Goal: Task Accomplishment & Management: Use online tool/utility

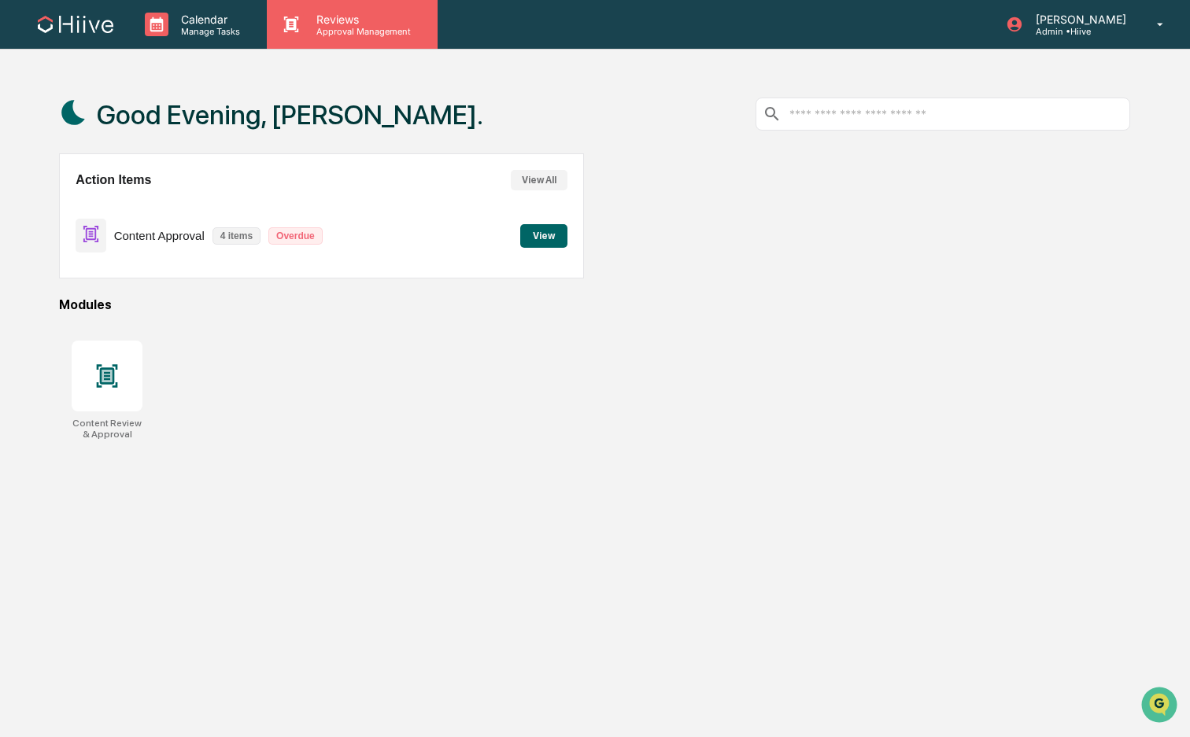
click at [300, 28] on icon at bounding box center [291, 25] width 24 height 24
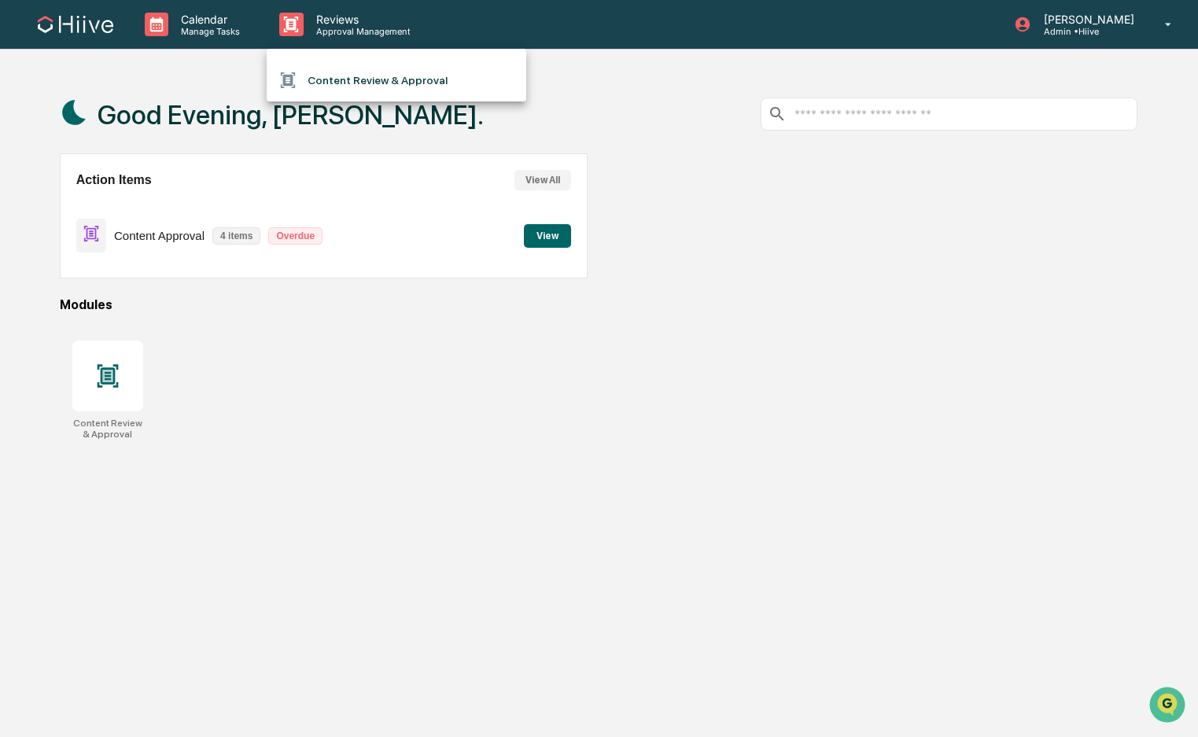
click at [382, 69] on li "Content Review & Approval" at bounding box center [397, 80] width 260 height 30
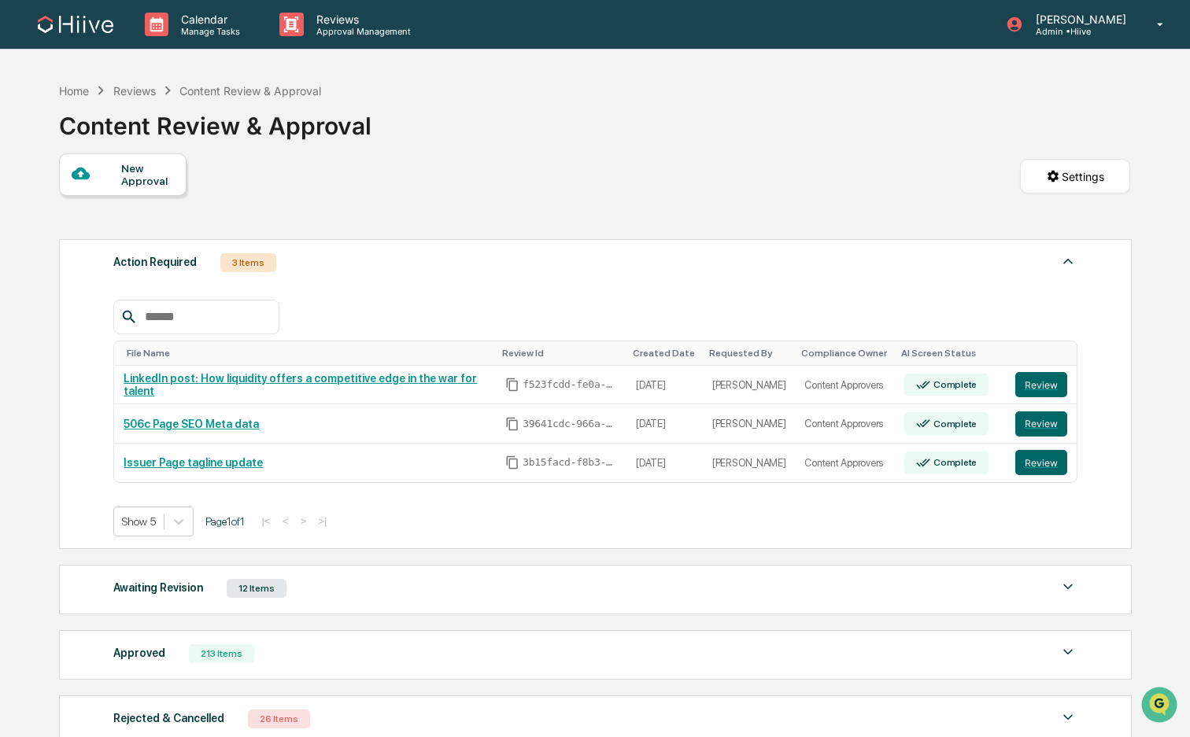
click at [388, 240] on div "Action Required 3 Items File Name Review Id Created Date Requested By Complianc…" at bounding box center [595, 394] width 1072 height 310
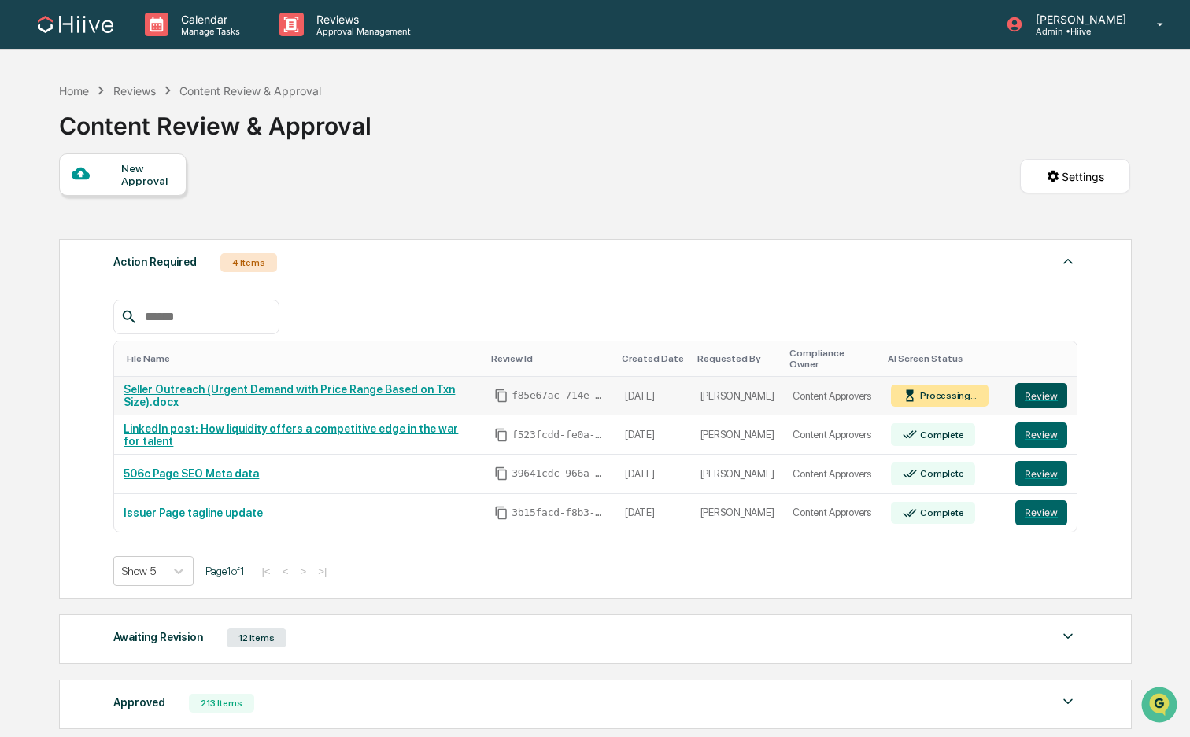
click at [1031, 389] on button "Review" at bounding box center [1041, 395] width 52 height 25
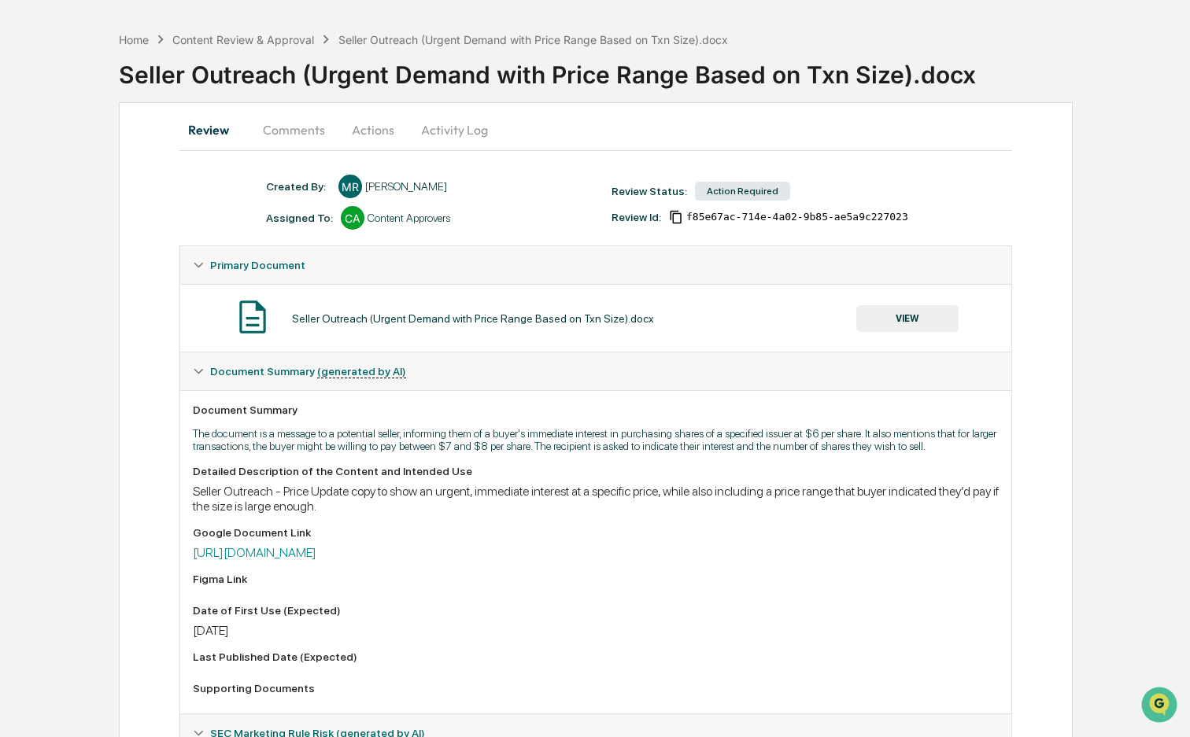
scroll to position [54, 0]
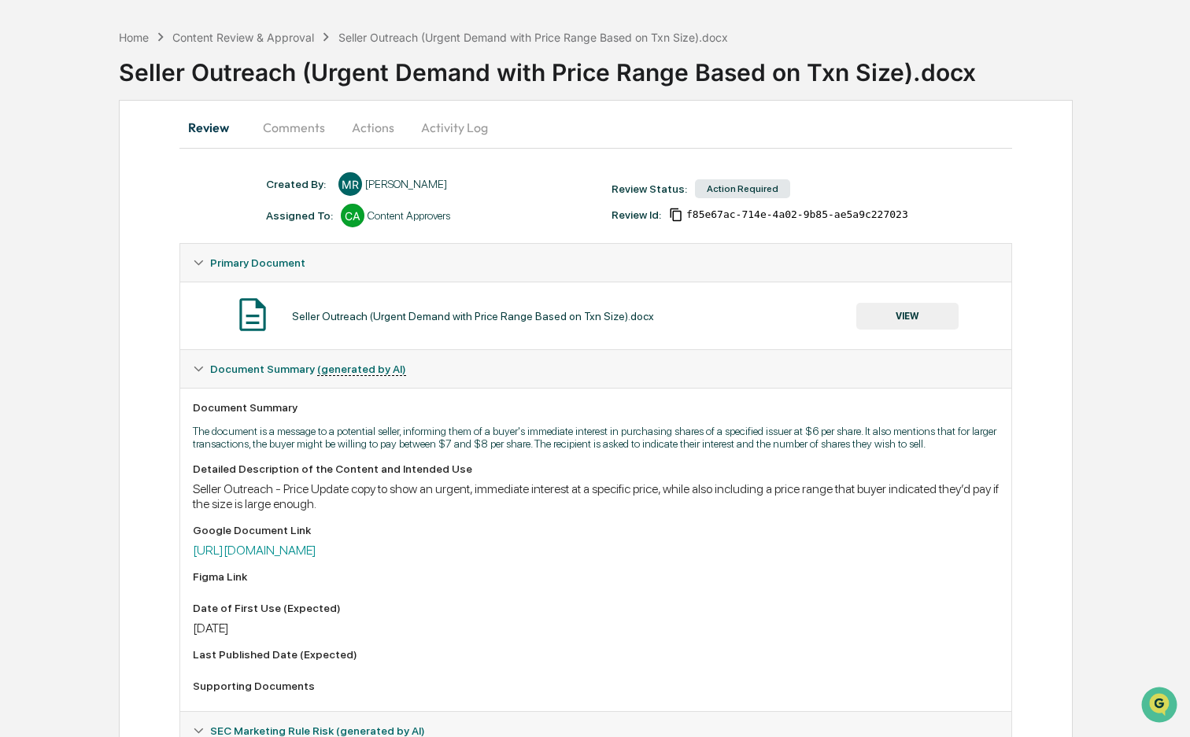
click at [344, 124] on button "Actions" at bounding box center [373, 128] width 71 height 38
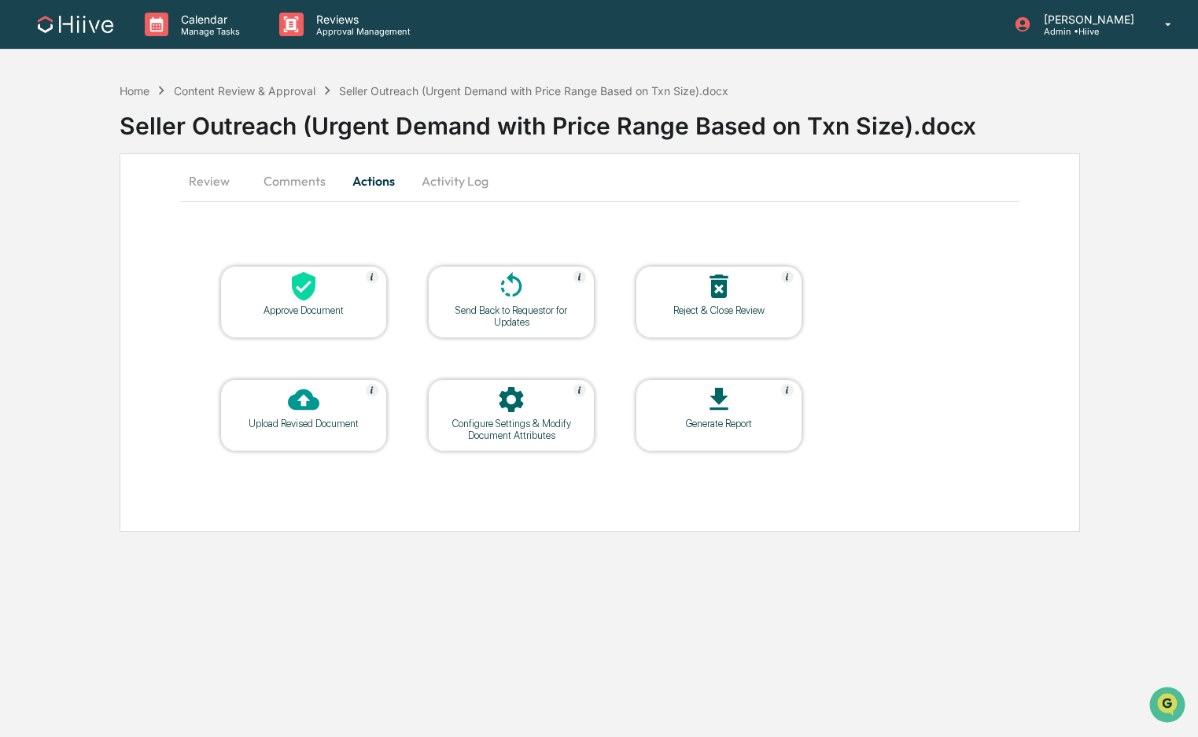
click at [220, 183] on button "Review" at bounding box center [215, 181] width 71 height 38
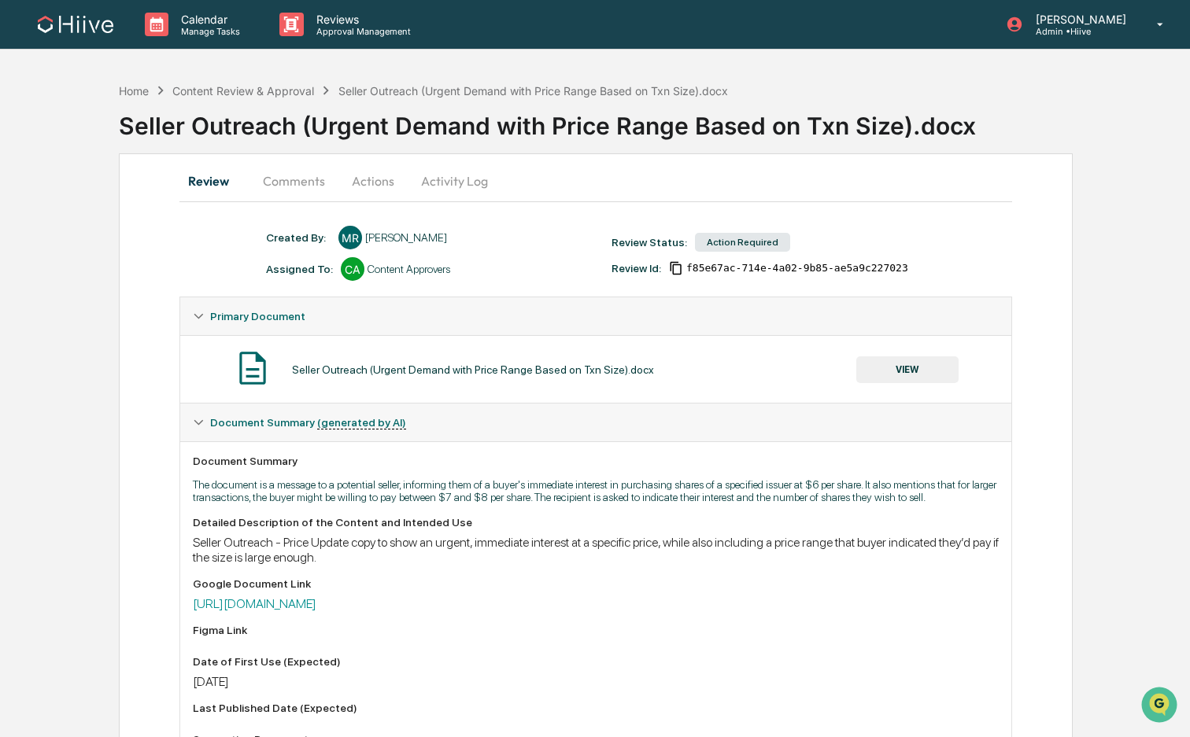
click at [921, 371] on button "VIEW" at bounding box center [907, 369] width 102 height 27
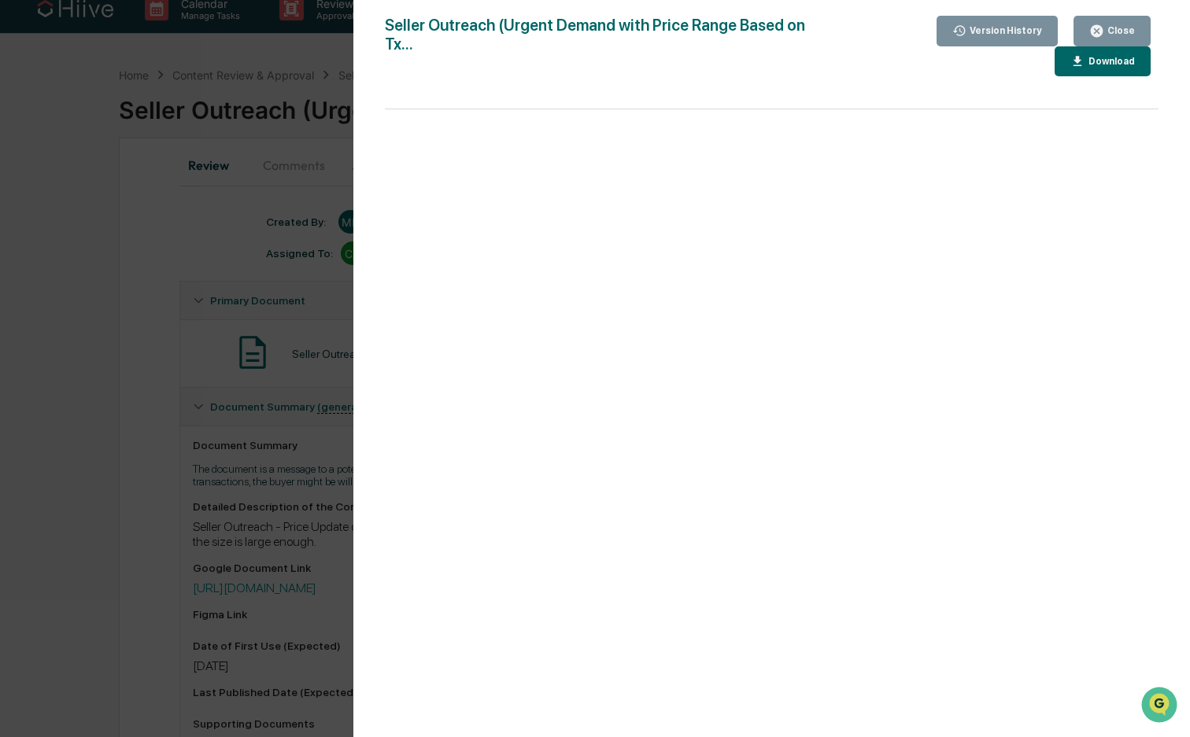
scroll to position [31, 0]
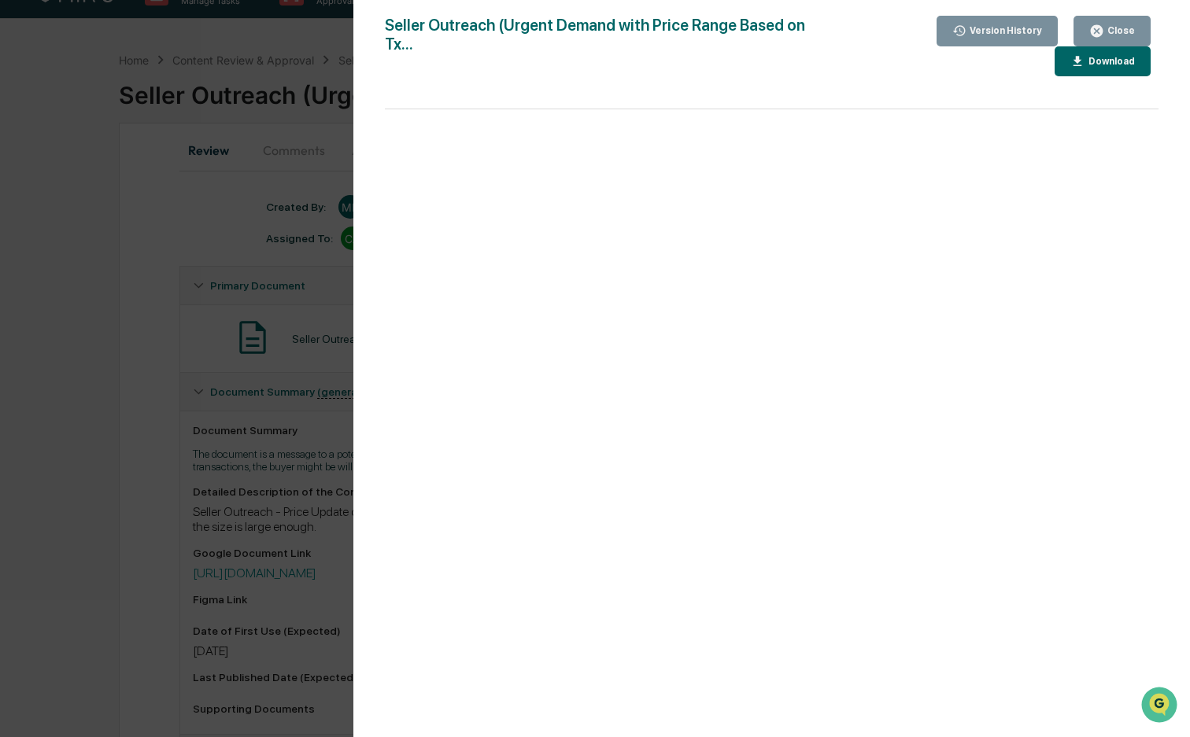
click at [1133, 21] on button "Close" at bounding box center [1111, 31] width 77 height 31
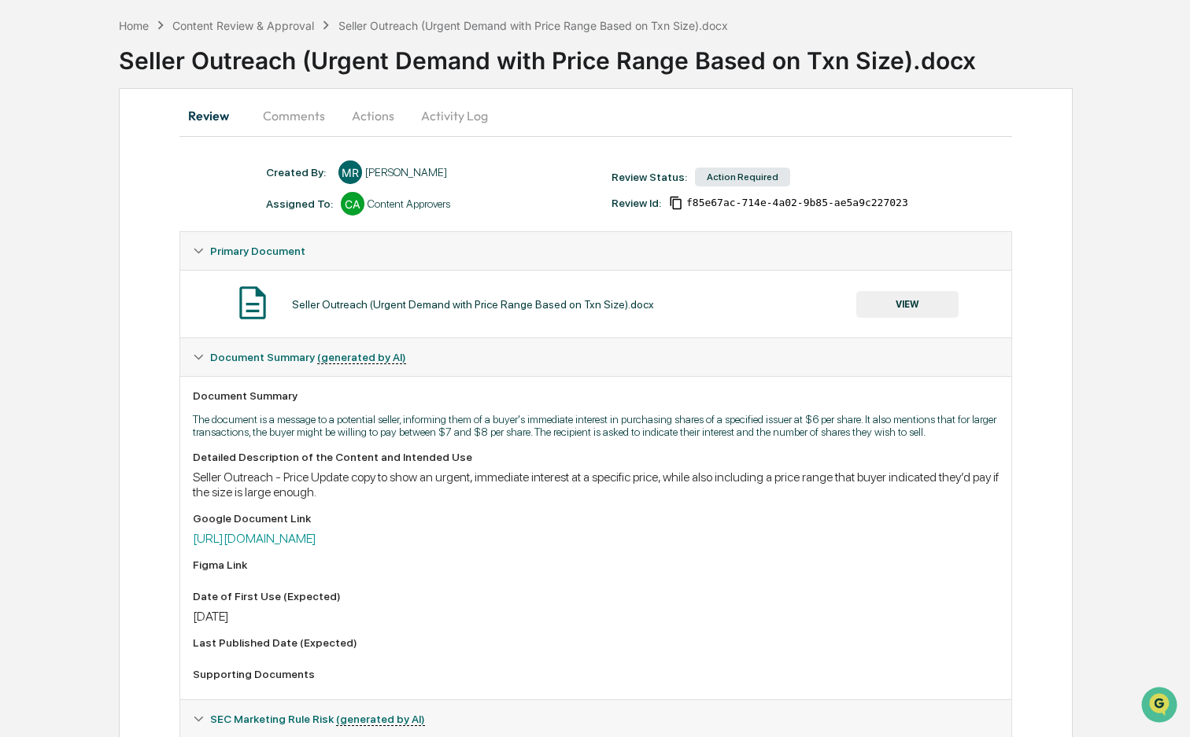
scroll to position [0, 0]
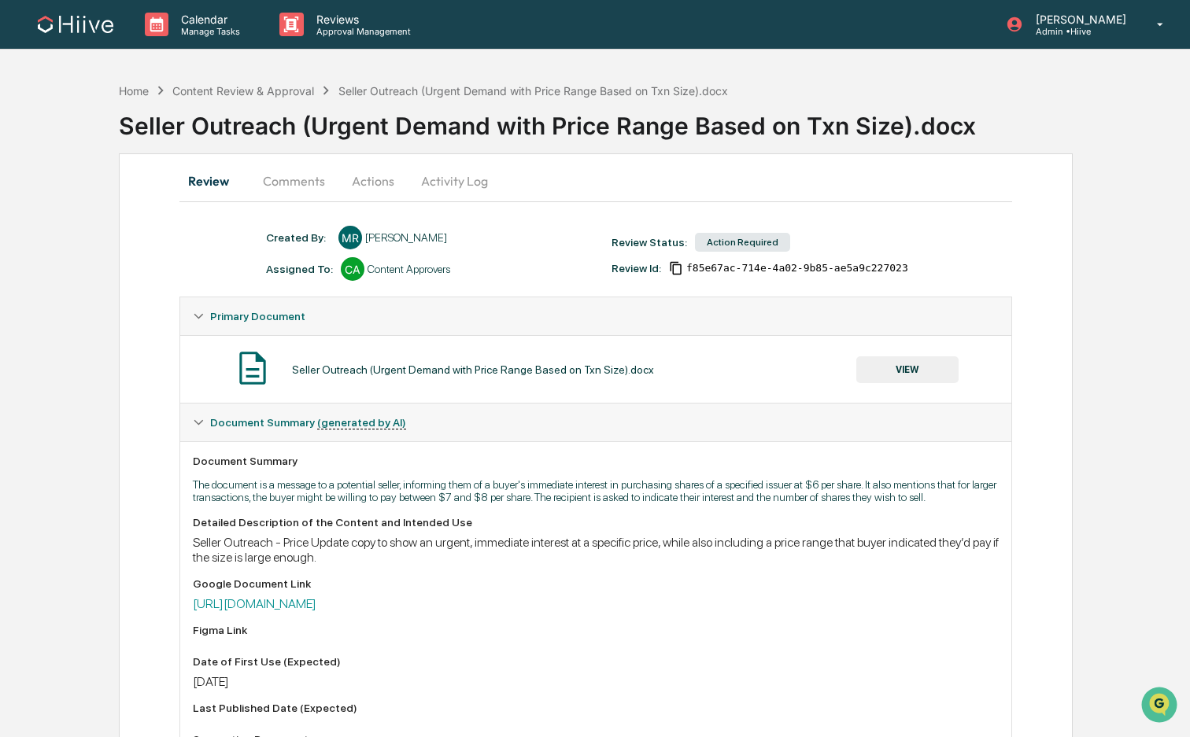
click at [375, 172] on button "Actions" at bounding box center [373, 181] width 71 height 38
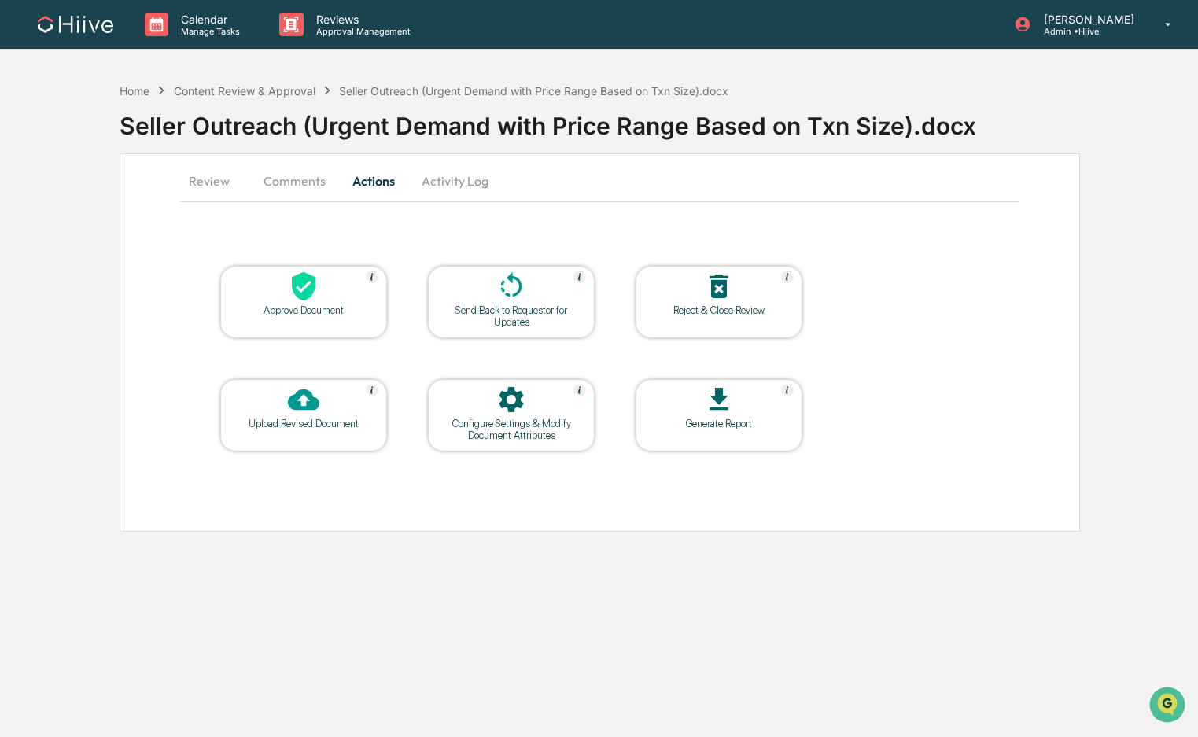
click at [307, 320] on div "Approve Document" at bounding box center [303, 302] width 167 height 72
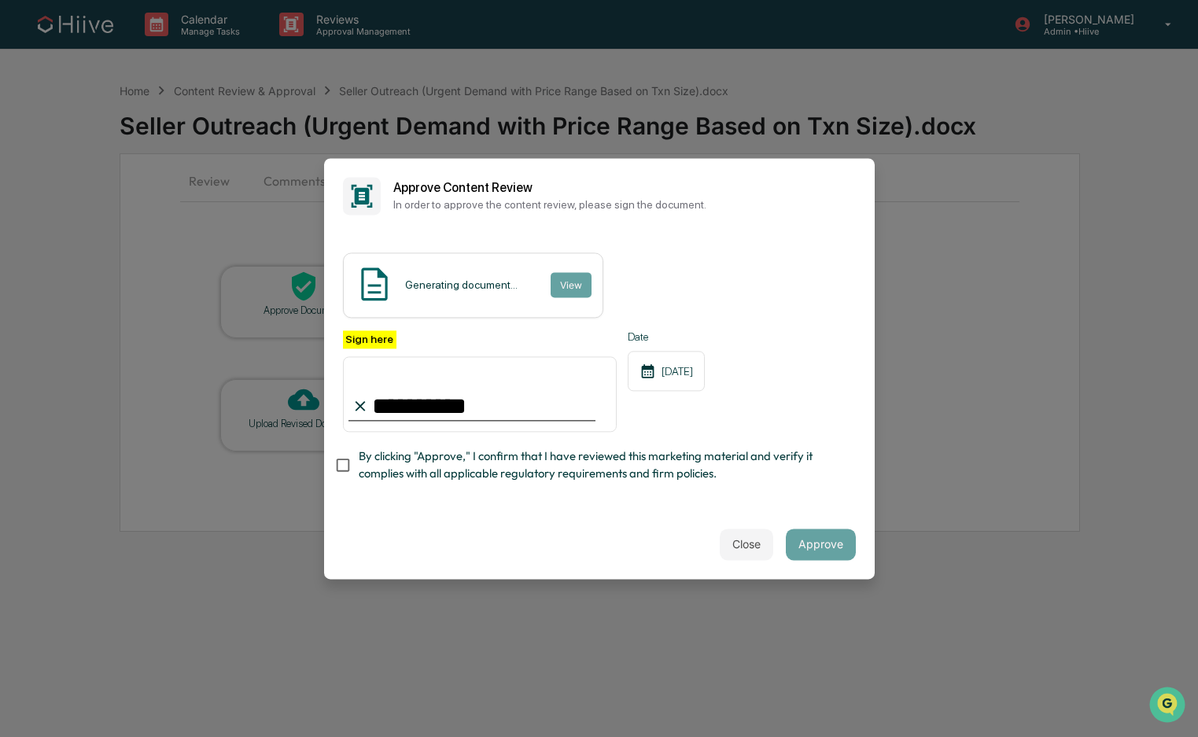
type input "**********"
click at [363, 472] on span "By clicking "Approve," I confirm that I have reviewed this marketing material a…" at bounding box center [601, 465] width 485 height 35
click at [814, 530] on button "Approve" at bounding box center [821, 544] width 70 height 31
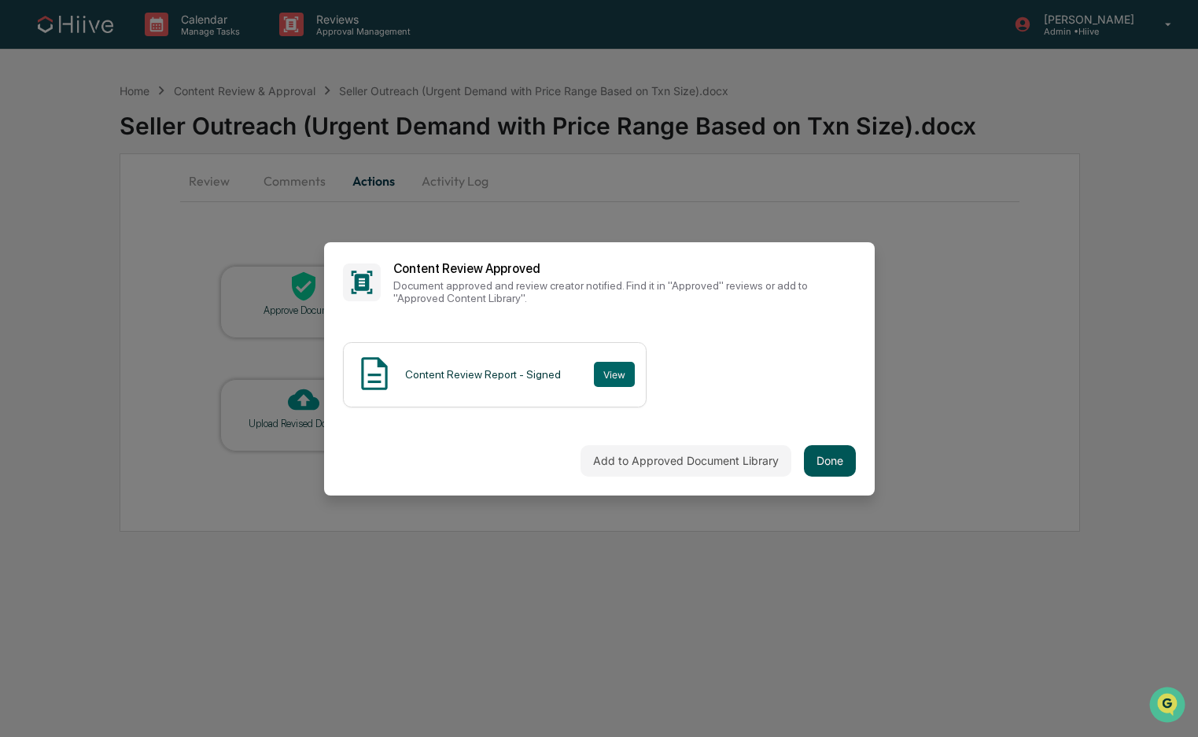
click at [838, 463] on button "Done" at bounding box center [830, 460] width 52 height 31
